Goal: Information Seeking & Learning: Check status

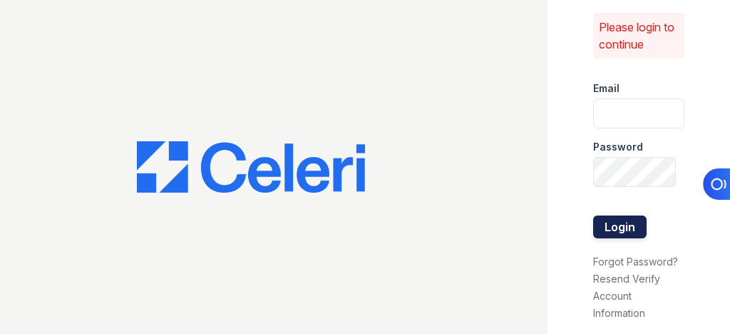
type input "[EMAIL_ADDRESS][DOMAIN_NAME]"
click at [616, 215] on button "Login" at bounding box center [619, 226] width 53 height 23
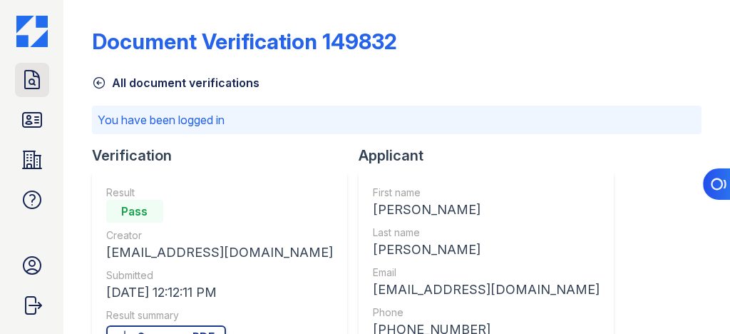
click at [29, 86] on icon at bounding box center [32, 79] width 23 height 23
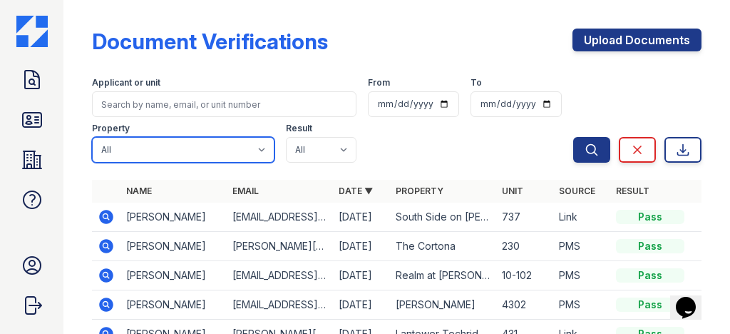
click at [249, 146] on select "All Lantower [PERSON_NAME] [GEOGRAPHIC_DATA] [GEOGRAPHIC_DATA][PERSON_NAME] [GE…" at bounding box center [183, 150] width 183 height 26
select select "4620"
click at [92, 137] on select "All Lantower [PERSON_NAME] [GEOGRAPHIC_DATA] [GEOGRAPHIC_DATA][PERSON_NAME] [GE…" at bounding box center [183, 150] width 183 height 26
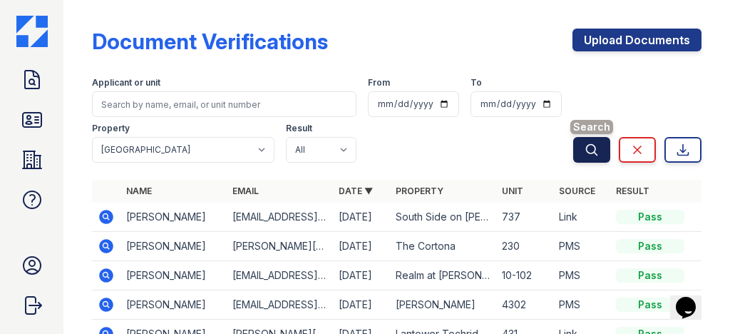
click at [588, 145] on icon "submit" at bounding box center [592, 150] width 14 height 14
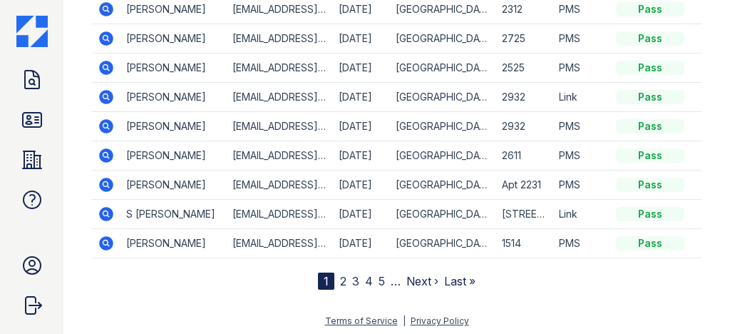
scroll to position [10, 0]
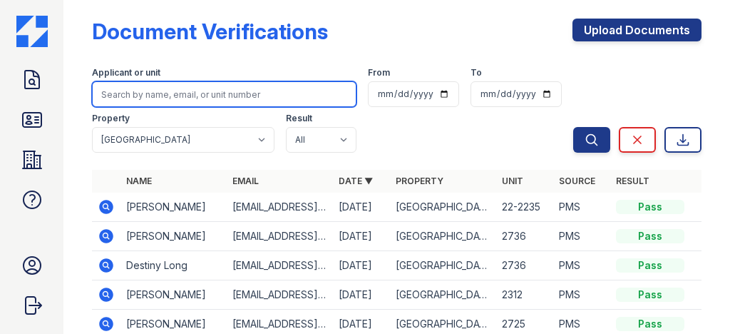
click at [161, 104] on input "search" at bounding box center [224, 94] width 265 height 26
type input "chase"
click at [573, 127] on button "Search" at bounding box center [591, 140] width 37 height 26
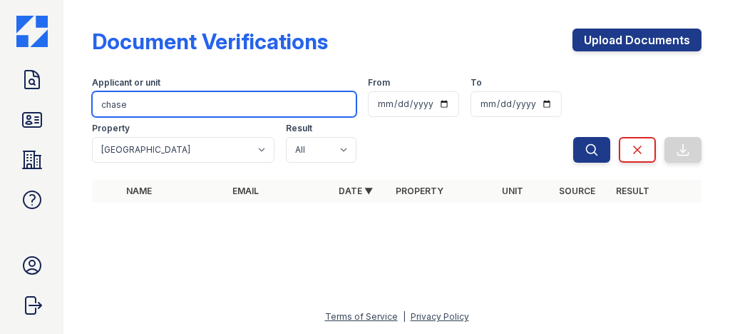
click at [346, 106] on input "chase" at bounding box center [224, 104] width 265 height 26
click at [337, 106] on input "chase" at bounding box center [224, 104] width 265 height 26
click at [342, 104] on input "chase" at bounding box center [224, 104] width 265 height 26
click at [242, 110] on input "search" at bounding box center [224, 104] width 265 height 26
type input "[PERSON_NAME]"
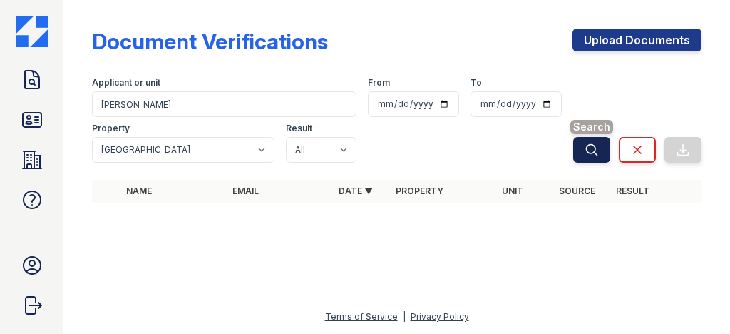
click at [606, 150] on button "Search" at bounding box center [591, 150] width 37 height 26
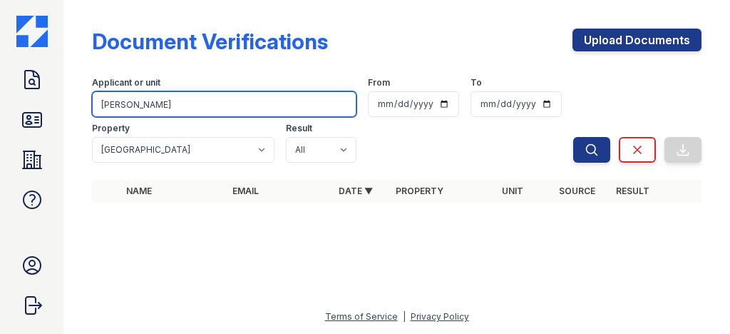
click at [342, 104] on input "[PERSON_NAME]" at bounding box center [224, 104] width 265 height 26
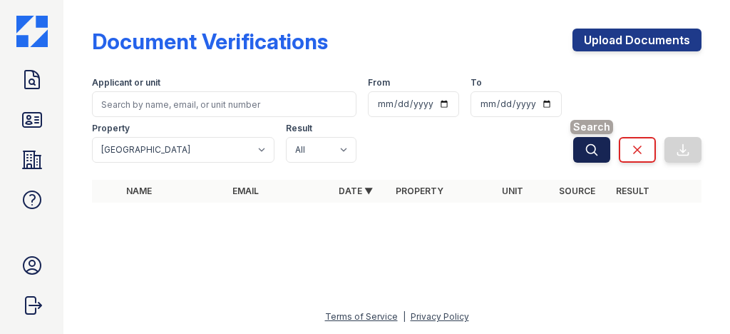
click at [595, 150] on icon "submit" at bounding box center [592, 149] width 11 height 11
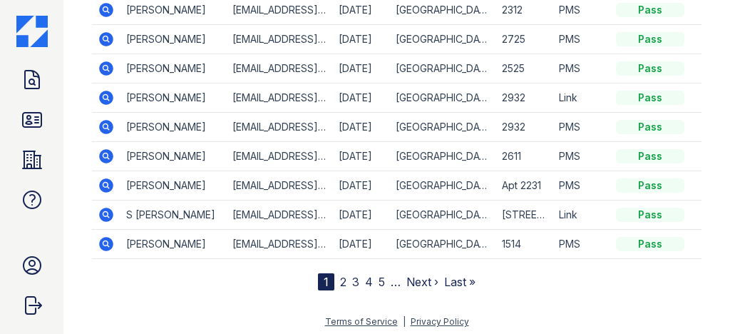
scroll to position [295, 0]
click at [340, 275] on link "2" at bounding box center [343, 281] width 6 height 14
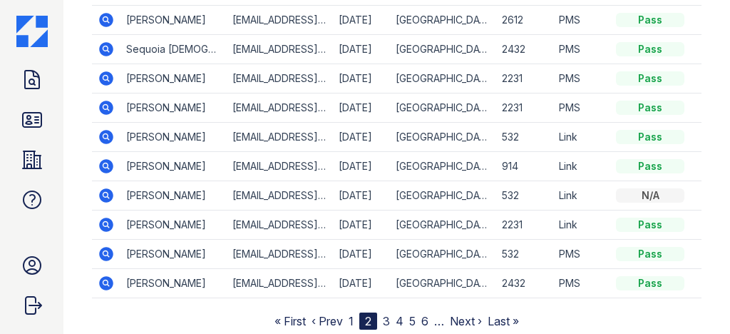
scroll to position [295, 0]
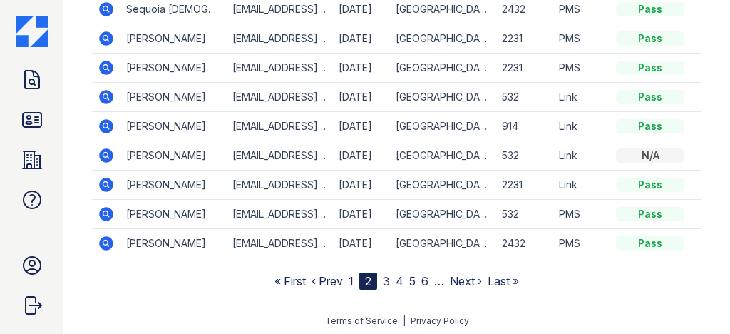
click at [383, 280] on link "3" at bounding box center [386, 281] width 7 height 14
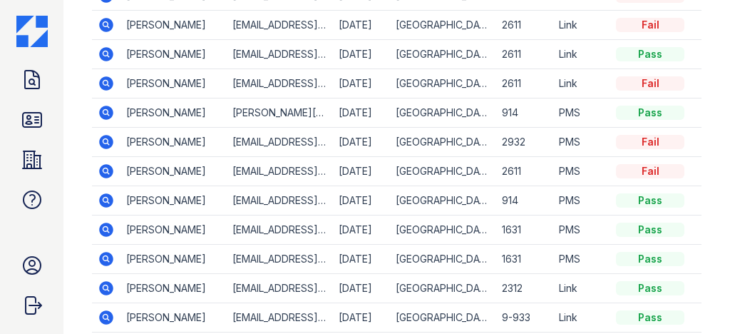
scroll to position [10, 0]
